Goal: Contribute content

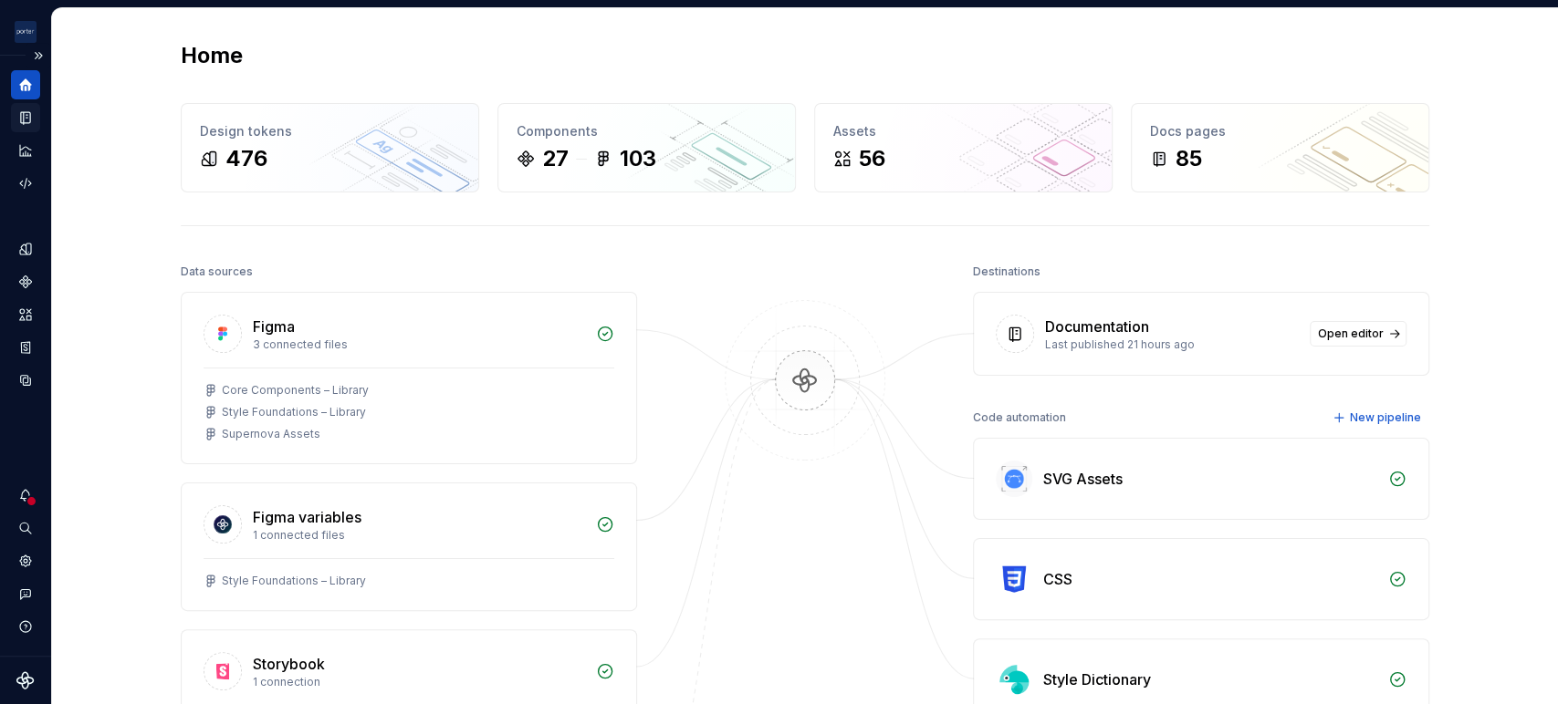
click at [31, 110] on icon "Documentation" at bounding box center [25, 117] width 16 height 16
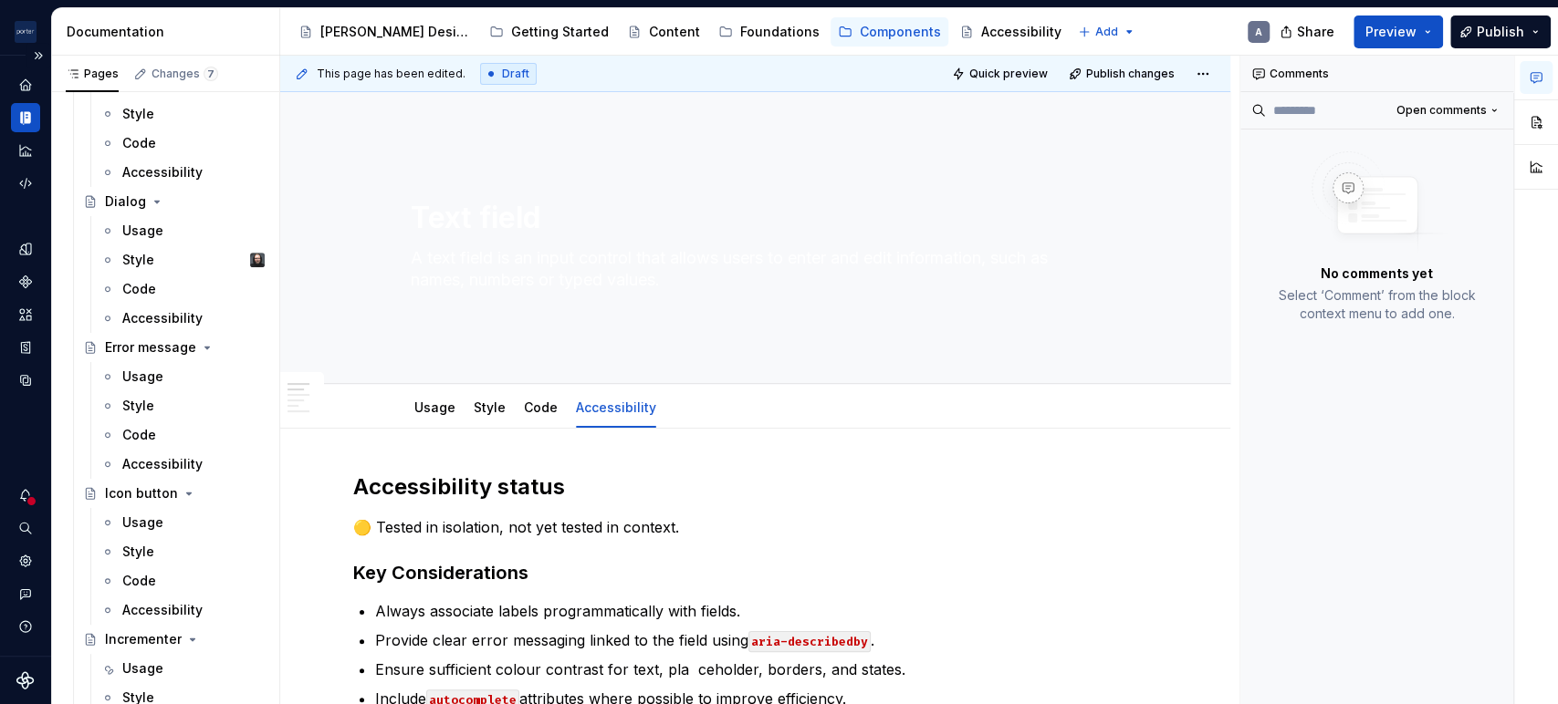
type textarea "*"
